Goal: Information Seeking & Learning: Learn about a topic

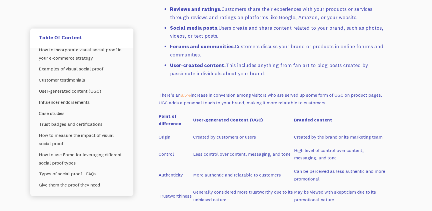
scroll to position [651, 0]
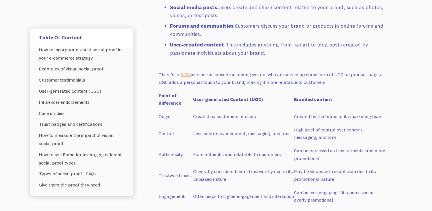
click at [285, 74] on p "There’s an 8.5% increase in conversion among visitors who are served up some fo…" at bounding box center [272, 78] width 228 height 15
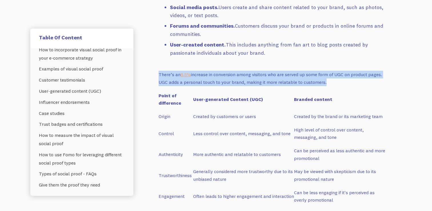
click at [285, 74] on p "There’s an 8.5% increase in conversion among visitors who are served up some fo…" at bounding box center [272, 78] width 228 height 15
click at [234, 49] on li "User-created content. This includes anything from fan art to blog posts created…" at bounding box center [278, 49] width 217 height 17
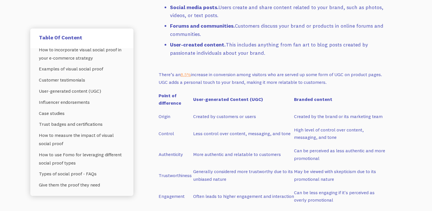
click at [234, 49] on li "User-created content. This includes anything from fan art to blog posts created…" at bounding box center [278, 49] width 217 height 17
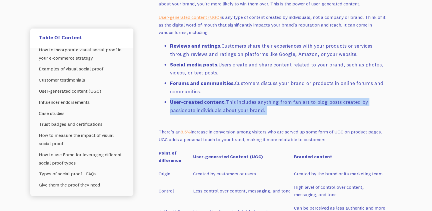
scroll to position [560, 0]
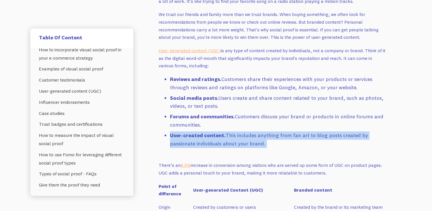
click at [226, 85] on li "Reviews and ratings. Customers share their experiences with your products or se…" at bounding box center [278, 83] width 217 height 17
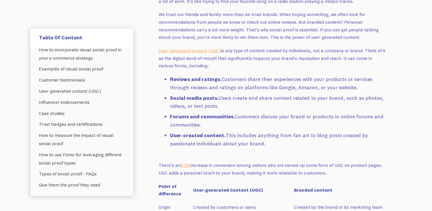
click at [226, 85] on li "Reviews and ratings. Customers share their experiences with your products or se…" at bounding box center [278, 83] width 217 height 17
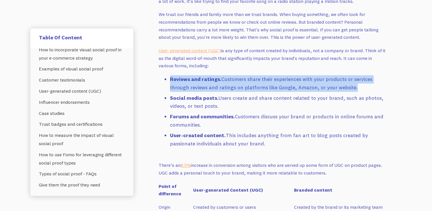
click at [228, 64] on p "User-generated content (UGC) is any type of content created by individuals, not…" at bounding box center [272, 58] width 228 height 23
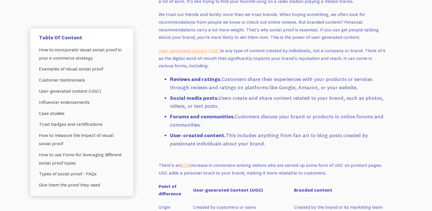
click at [228, 64] on p "User-generated content (UGC) is any type of content created by individuals, not…" at bounding box center [272, 58] width 228 height 23
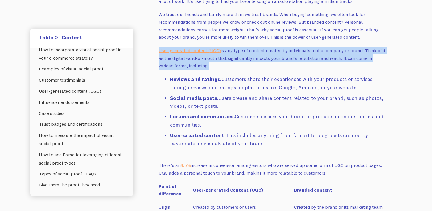
click at [228, 64] on p "User-generated content (UGC) is any type of content created by individuals, not…" at bounding box center [272, 58] width 228 height 23
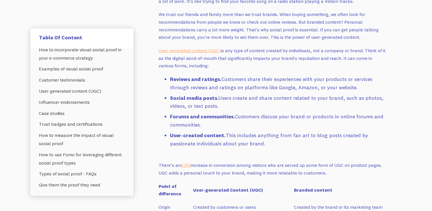
click at [231, 69] on p "User-generated content (UGC) is any type of content created by individuals, not…" at bounding box center [272, 58] width 228 height 23
click at [231, 60] on p "User-generated content (UGC) is any type of content created by individuals, not…" at bounding box center [272, 58] width 228 height 23
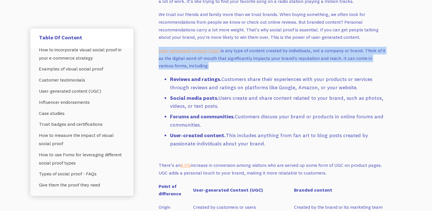
click at [231, 60] on p "User-generated content (UGC) is any type of content created by individuals, not…" at bounding box center [272, 58] width 228 height 23
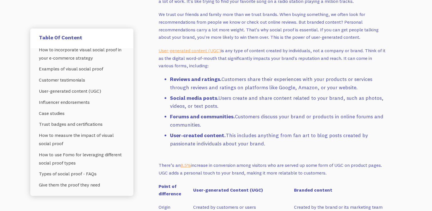
click at [231, 60] on p "User-generated content (UGC) is any type of content created by individuals, not…" at bounding box center [272, 58] width 228 height 23
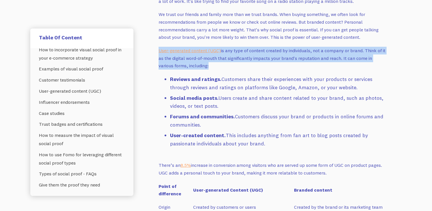
click at [231, 60] on p "User-generated content (UGC) is any type of content created by individuals, not…" at bounding box center [272, 58] width 228 height 23
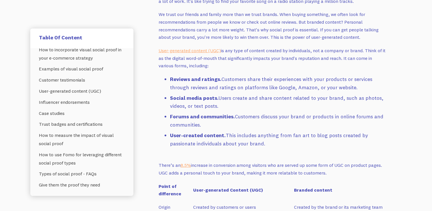
click at [300, 25] on p "We trust our friends and family more than we trust brands. When buying somethin…" at bounding box center [272, 26] width 228 height 31
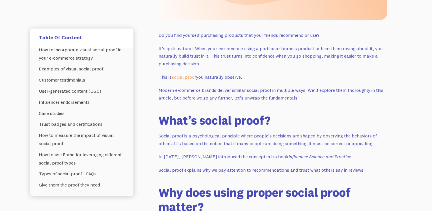
scroll to position [0, 0]
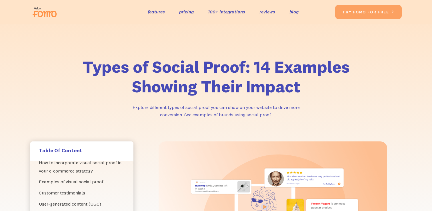
click at [270, 73] on h1 "Types of Social Proof: 14 Examples Showing Their Impact" at bounding box center [215, 77] width 291 height 40
